Goal: Task Accomplishment & Management: Complete application form

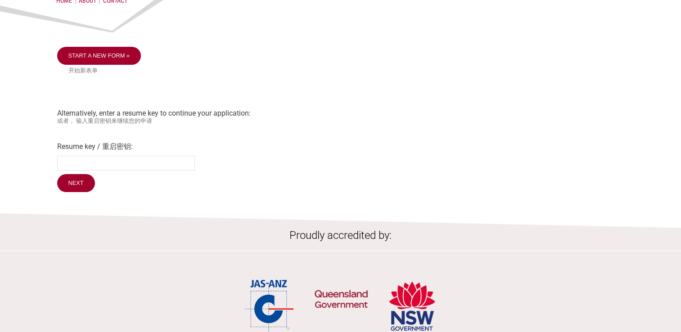
scroll to position [90, 0]
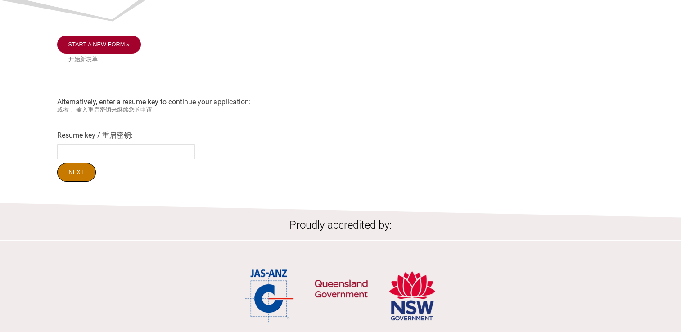
click at [76, 179] on input "Next" at bounding box center [76, 172] width 39 height 19
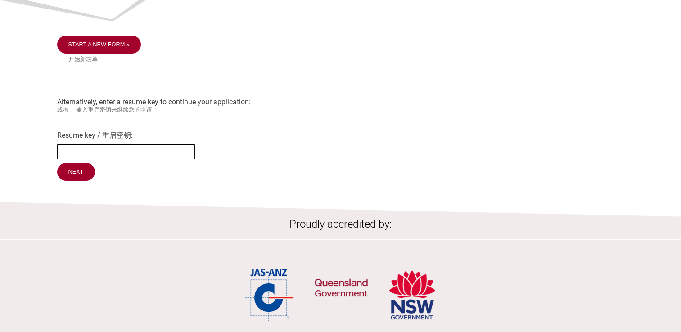
click at [84, 152] on input "Resume key / 重启密钥:" at bounding box center [126, 152] width 138 height 15
type input "mbGaRR20"
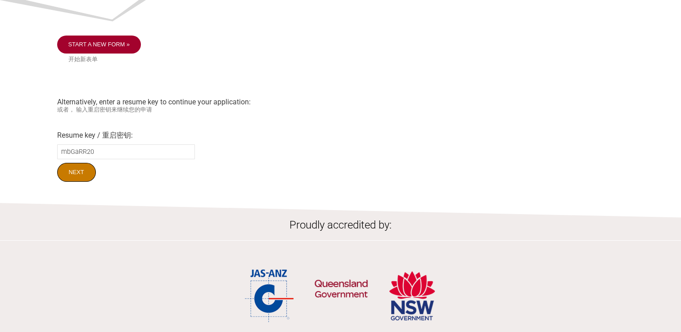
click at [78, 177] on input "Next" at bounding box center [76, 172] width 39 height 19
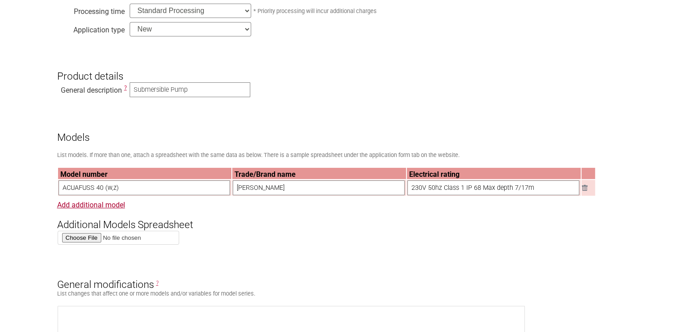
scroll to position [315, 0]
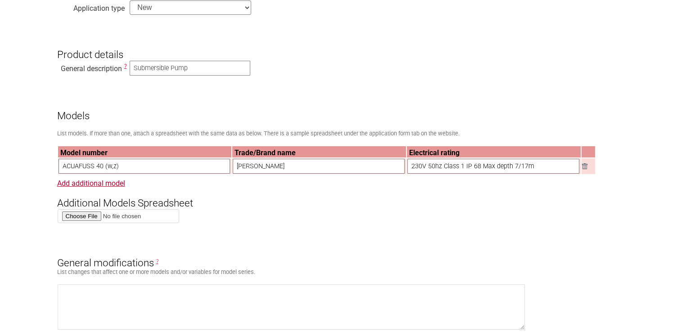
click at [483, 170] on input "230V 50hz Class 1 IP 68 Max depth 7/17m" at bounding box center [494, 166] width 172 height 15
drag, startPoint x: 485, startPoint y: 170, endPoint x: 535, endPoint y: 169, distance: 50.4
click at [535, 169] on input "230V 50hz Class 1 IP 68 Max depth 7/17m" at bounding box center [494, 166] width 172 height 15
type input "230V 50hz Class 1 IP 68"
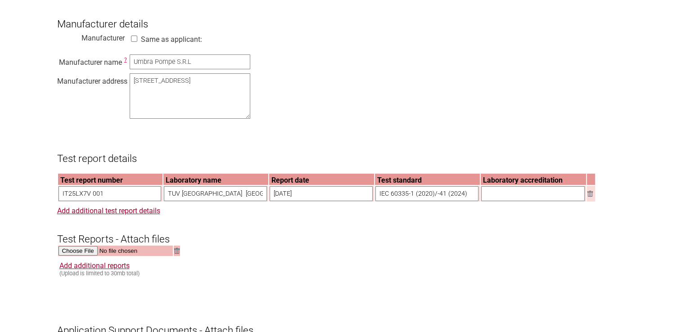
scroll to position [675, 0]
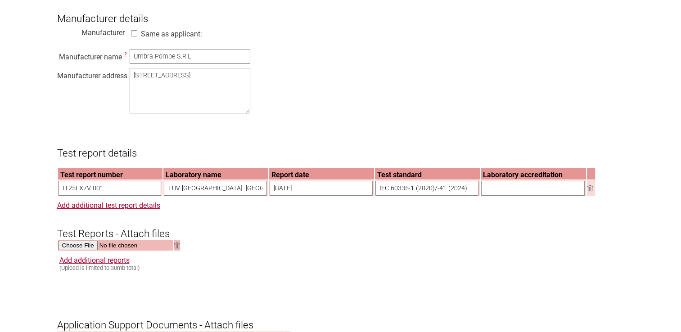
click at [510, 196] on input "text" at bounding box center [533, 188] width 104 height 15
type input "a"
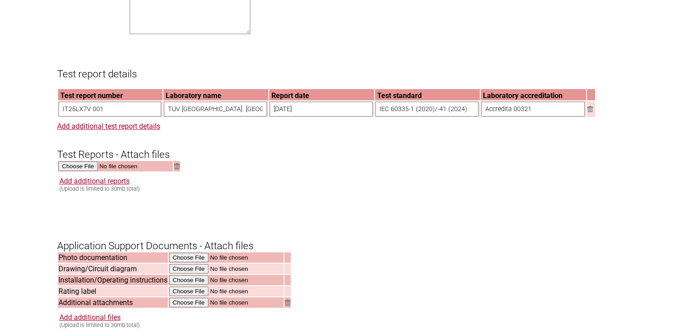
scroll to position [766, 0]
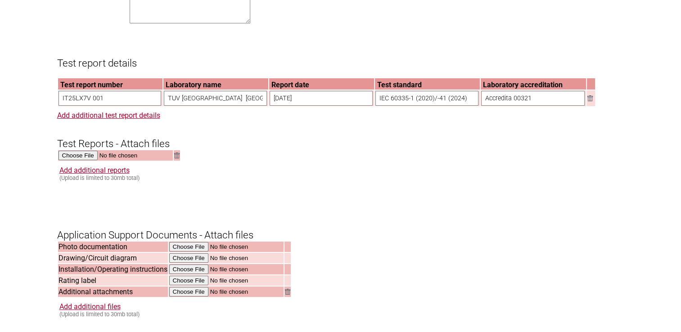
type input "Accredita 00321"
click at [87, 161] on input "file" at bounding box center [116, 156] width 115 height 10
type input "C:\fakepath\CB Cerificate_DE_02045028_0001_extsigned.pdf"
click at [177, 159] on img at bounding box center [176, 156] width 5 height 6
click at [112, 175] on link "Add additional reports" at bounding box center [94, 170] width 70 height 9
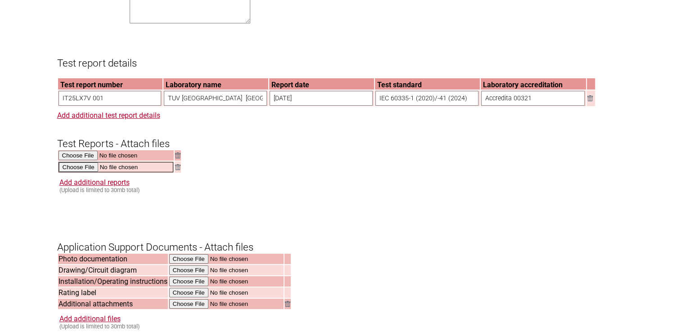
click at [124, 172] on input "file" at bounding box center [116, 167] width 115 height 10
type input "C:\fakepath\CB Report_IT25LX7V 001TRFCB_NDEV AU-NZS_Rev00_extsigned.pdf"
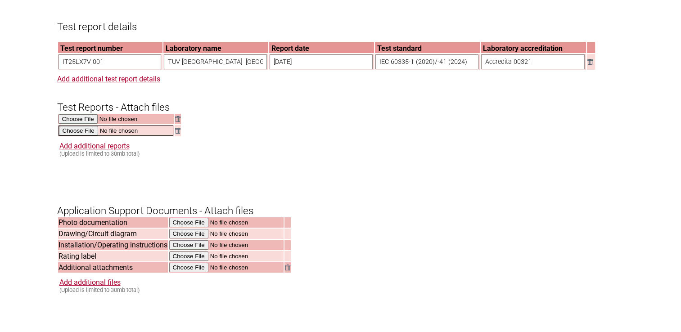
scroll to position [811, 0]
